Goal: Information Seeking & Learning: Learn about a topic

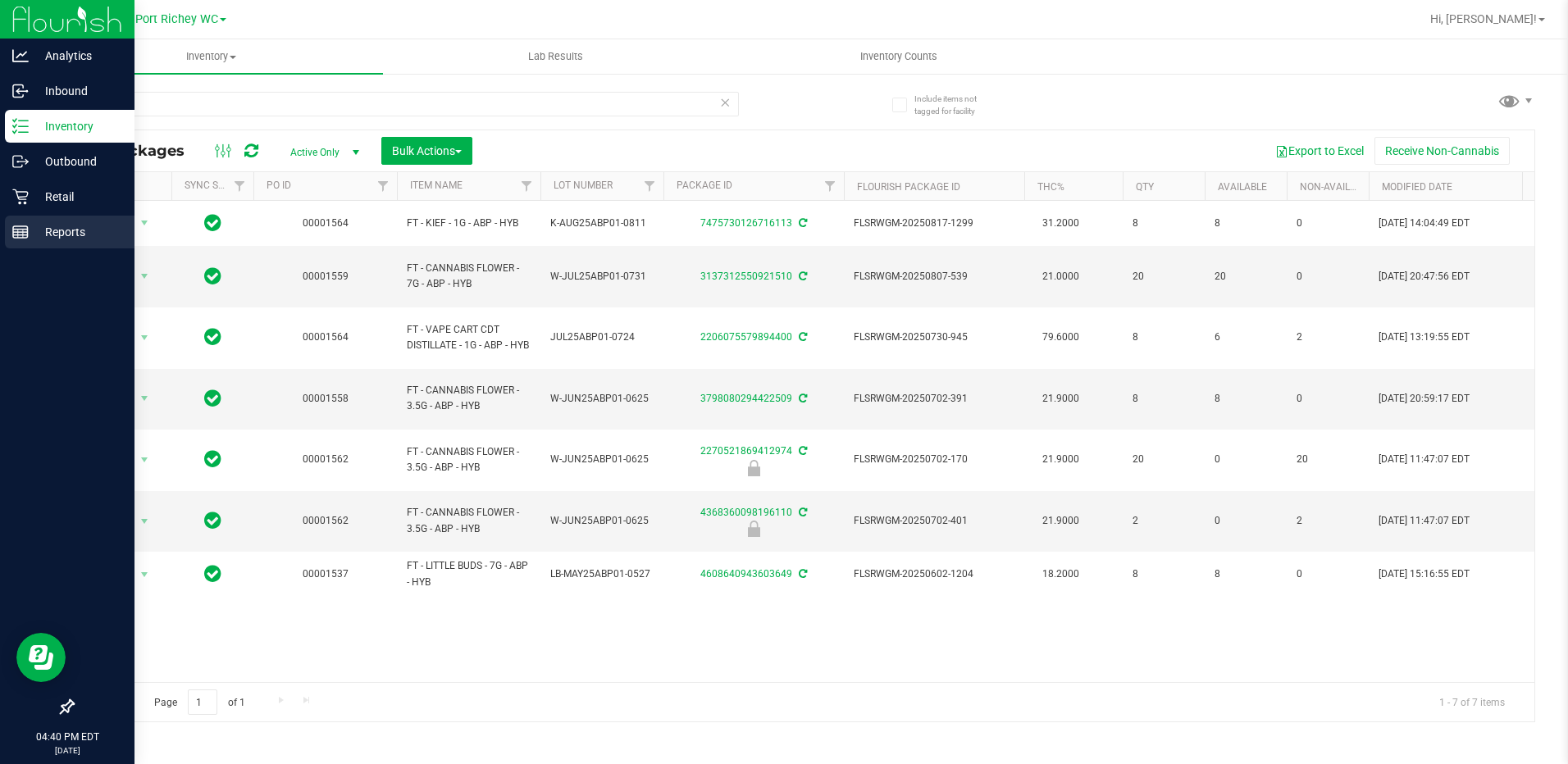
click at [22, 236] on icon at bounding box center [21, 232] width 17 height 17
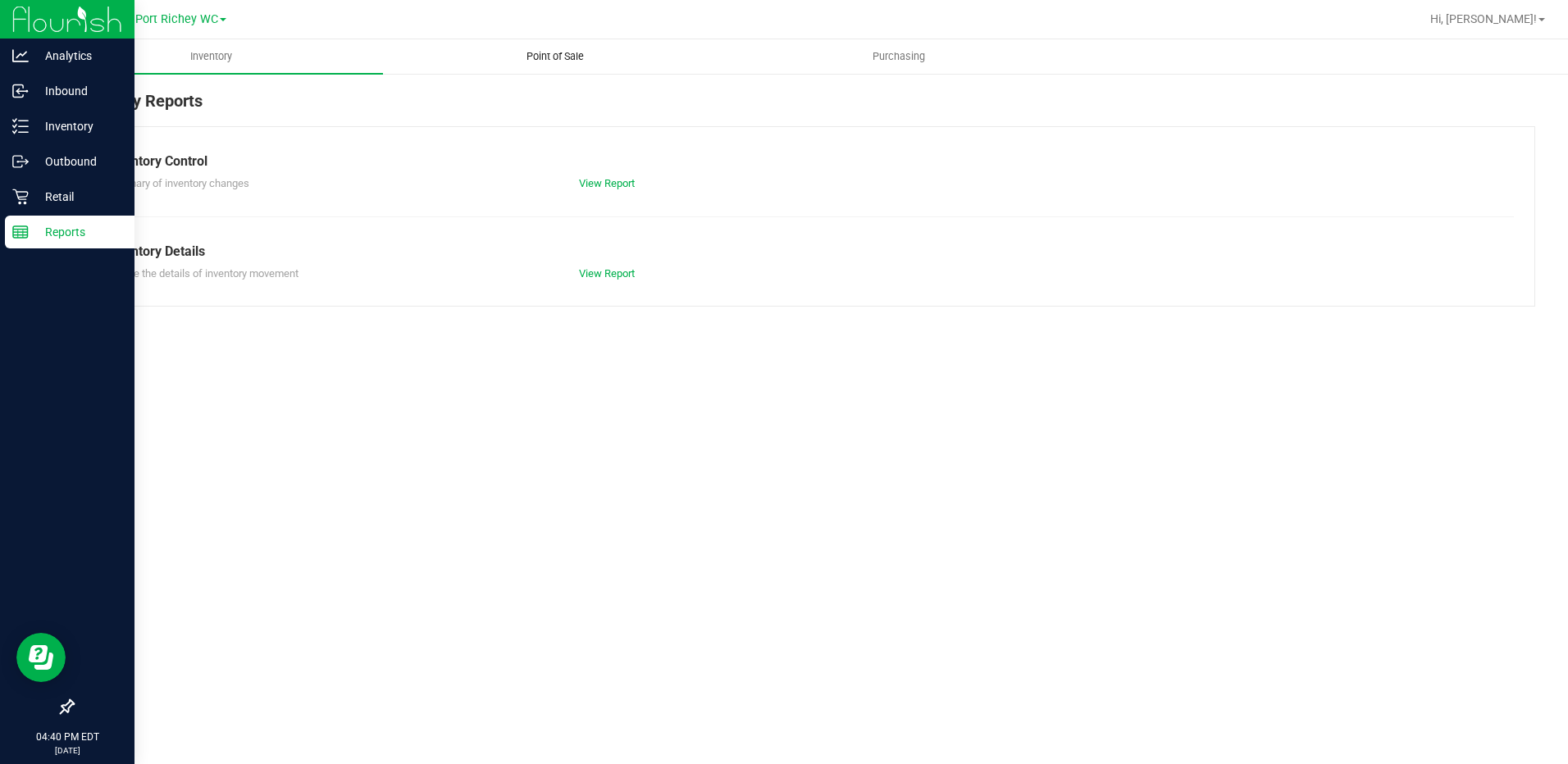
click at [538, 41] on uib-tab-heading "Point of Sale" at bounding box center [554, 56] width 342 height 33
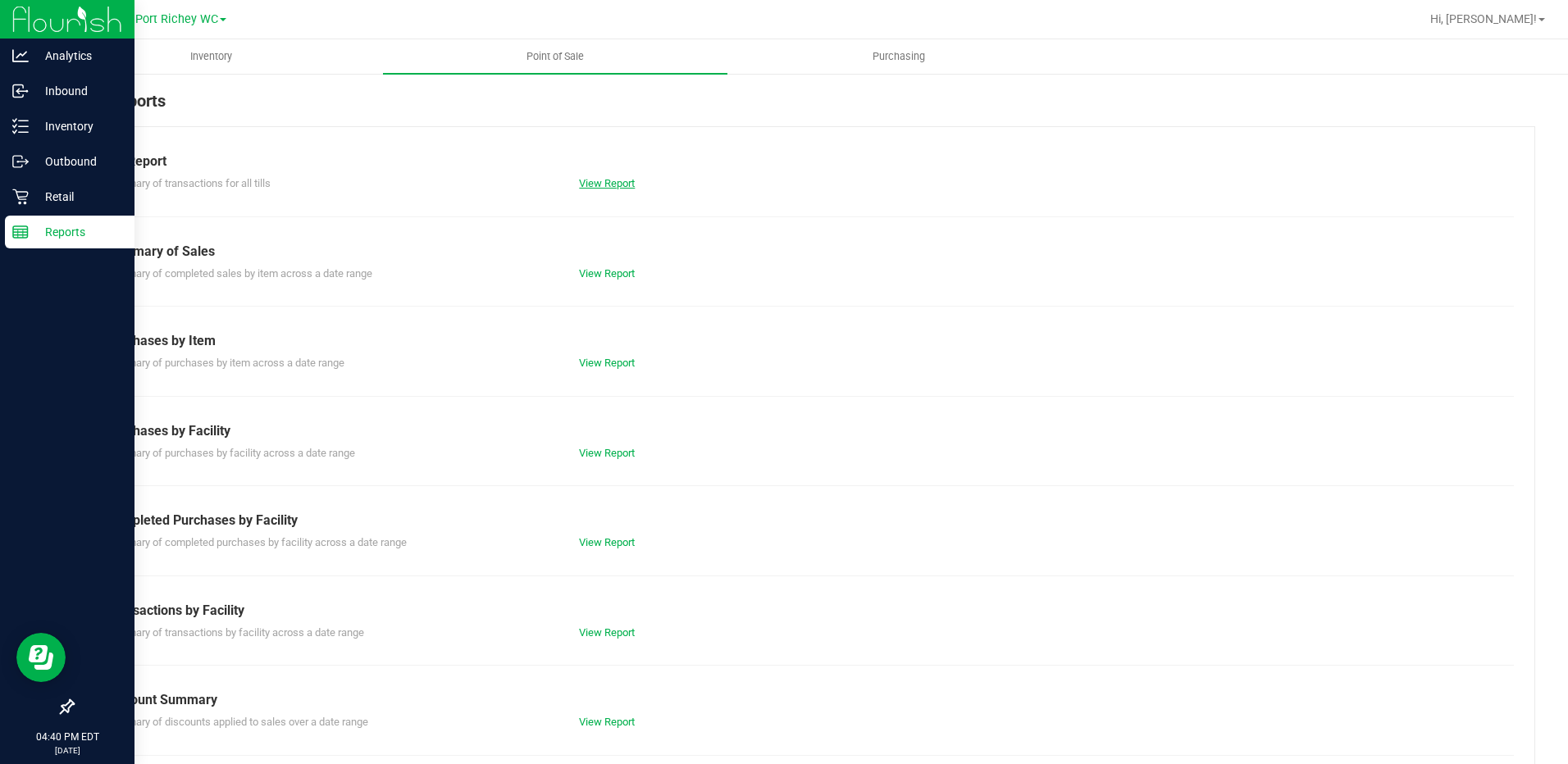
click at [595, 182] on link "View Report" at bounding box center [607, 183] width 56 height 12
